Goal: Task Accomplishment & Management: Use online tool/utility

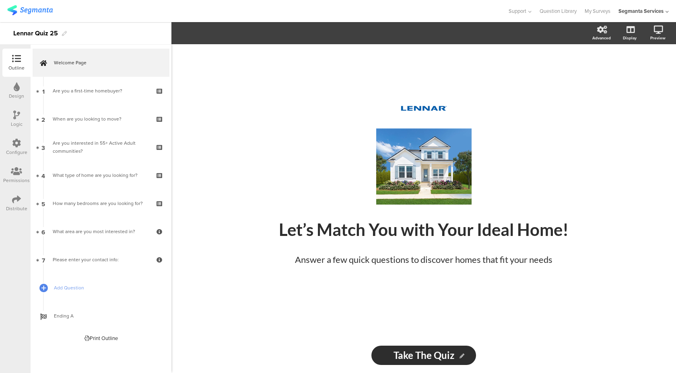
click at [18, 207] on div "Distribute" at bounding box center [16, 208] width 21 height 7
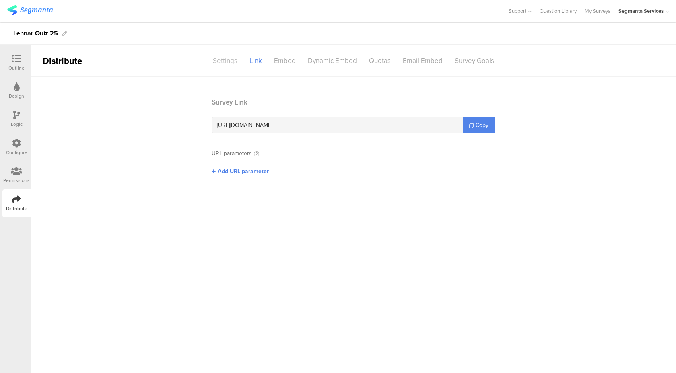
click at [220, 65] on div "Settings" at bounding box center [225, 61] width 37 height 14
